Goal: Subscribe to service/newsletter

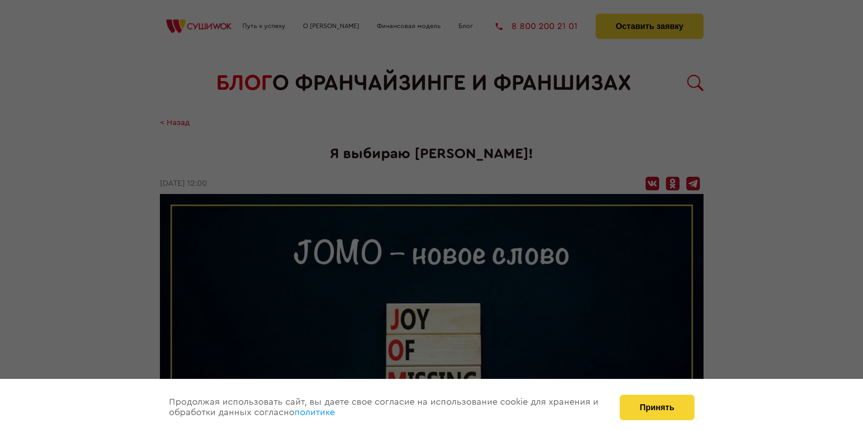
scroll to position [1015, 0]
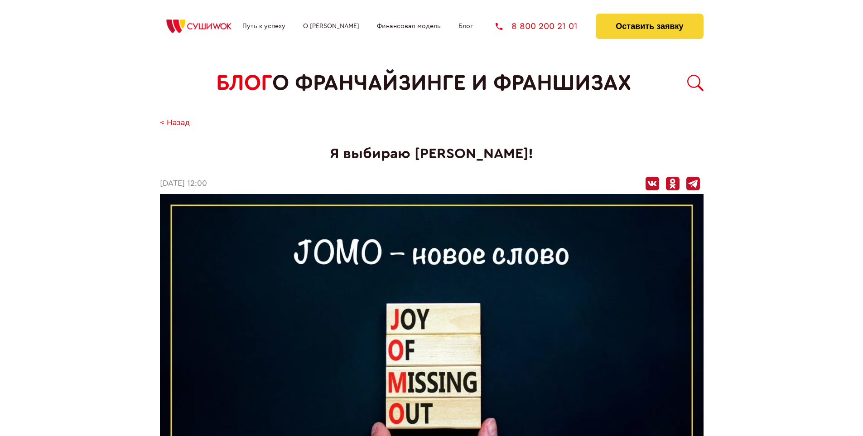
scroll to position [1015, 0]
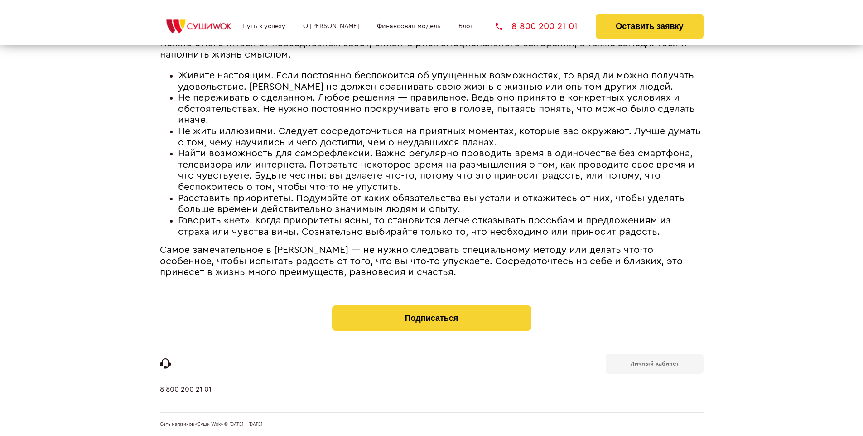
click at [654, 363] on b "Личный кабинет" at bounding box center [655, 364] width 48 height 6
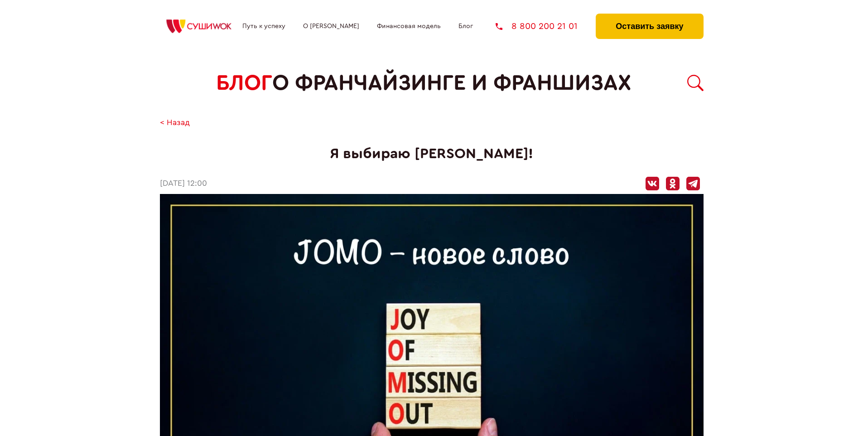
click at [649, 16] on button "Оставить заявку" at bounding box center [649, 26] width 107 height 25
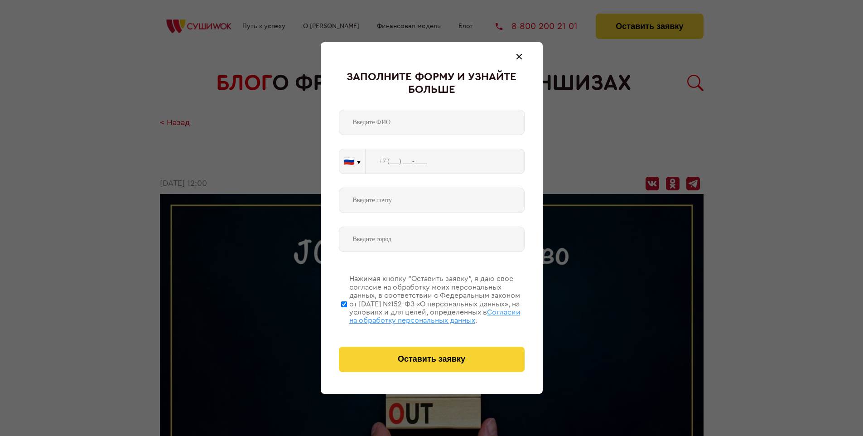
click at [420, 315] on span "Согласии на обработку персональных данных" at bounding box center [434, 316] width 171 height 15
click at [347, 315] on input "Нажимая кнопку “Оставить заявку”, я даю свое согласие на обработку моих персона…" at bounding box center [344, 304] width 6 height 73
checkbox input "false"
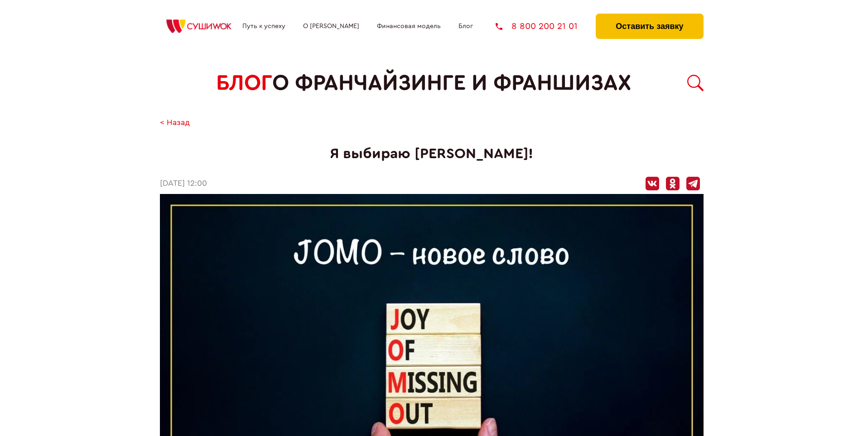
click at [649, 16] on button "Оставить заявку" at bounding box center [649, 26] width 107 height 25
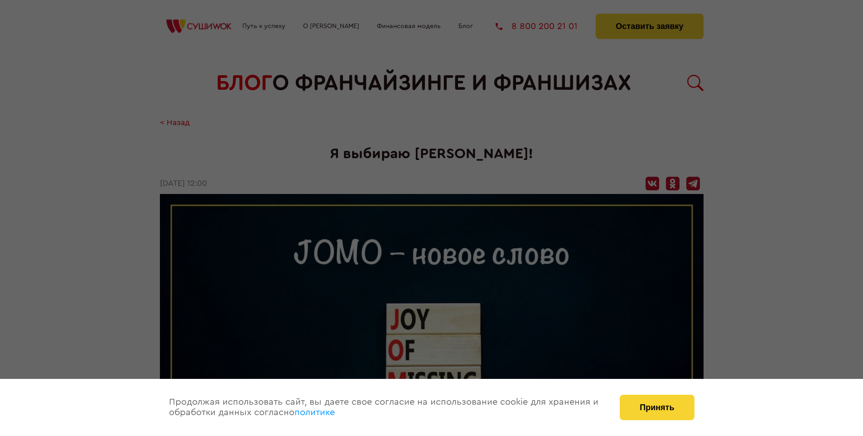
scroll to position [1015, 0]
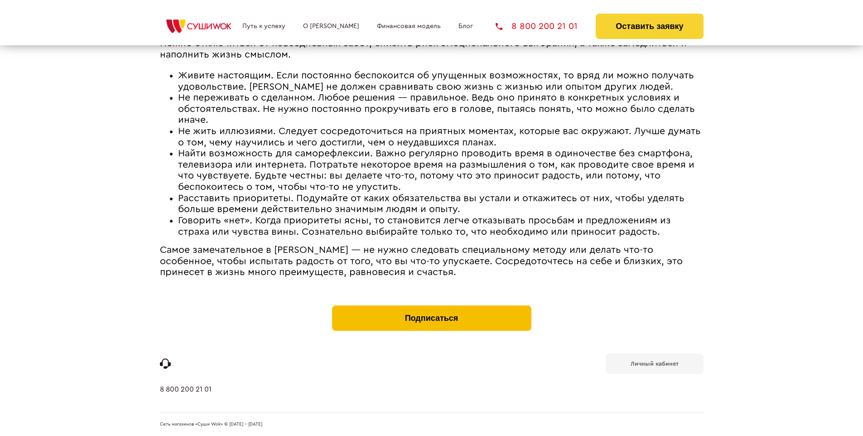
click at [431, 307] on button "Подписаться" at bounding box center [431, 317] width 199 height 25
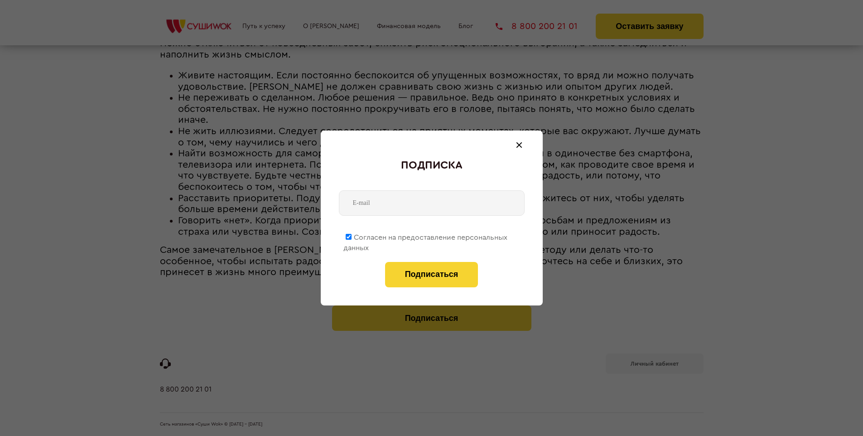
click at [426, 236] on span "Согласен на предоставление персональных данных" at bounding box center [426, 243] width 164 height 18
click at [352, 236] on input "Согласен на предоставление персональных данных" at bounding box center [349, 237] width 6 height 6
checkbox input "false"
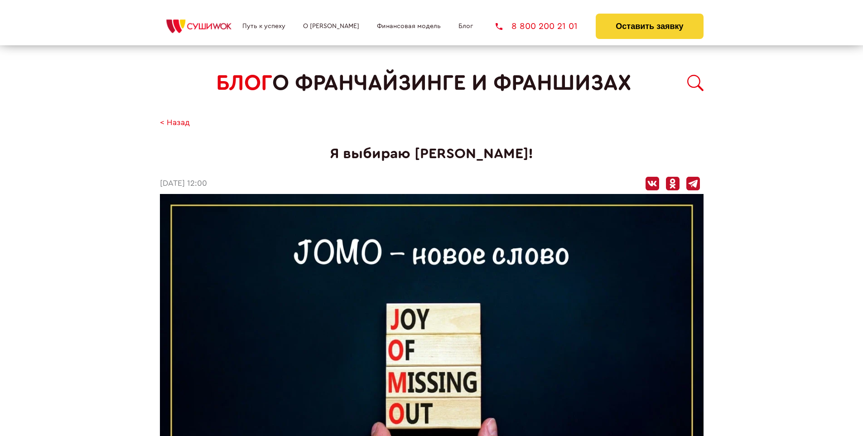
scroll to position [1015, 0]
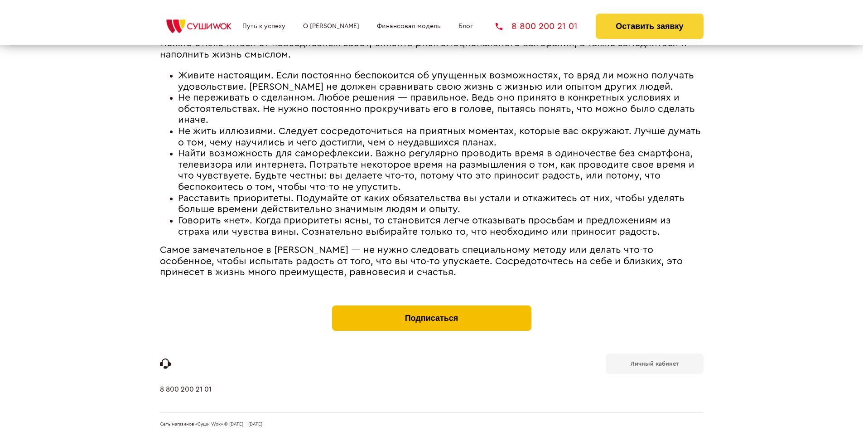
click at [431, 307] on button "Подписаться" at bounding box center [431, 317] width 199 height 25
